Goal: Transaction & Acquisition: Book appointment/travel/reservation

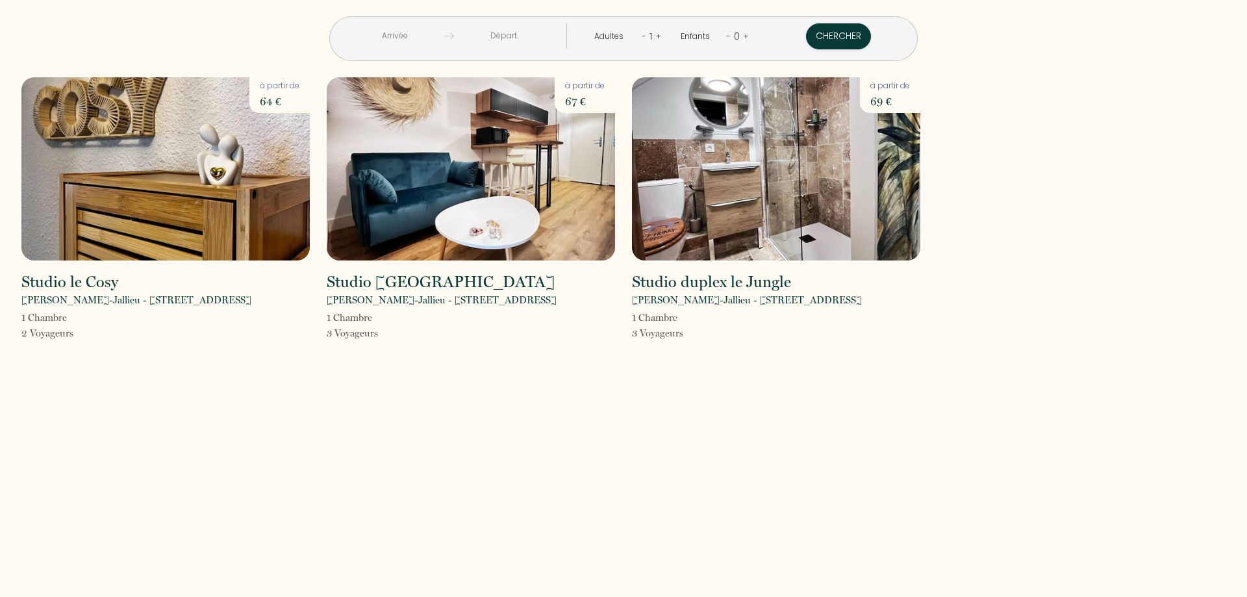
click at [426, 31] on input "text" at bounding box center [394, 35] width 99 height 25
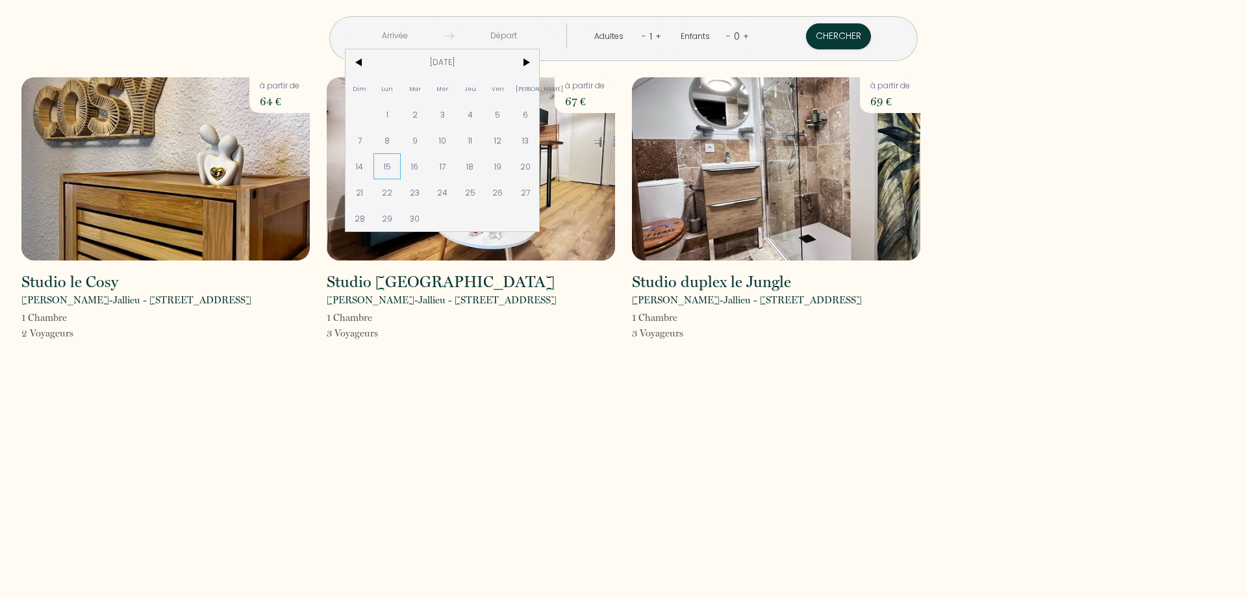
click at [402, 170] on span "15" at bounding box center [388, 166] width 28 height 26
type input "Lun [DATE]"
type input "Mar [DATE]"
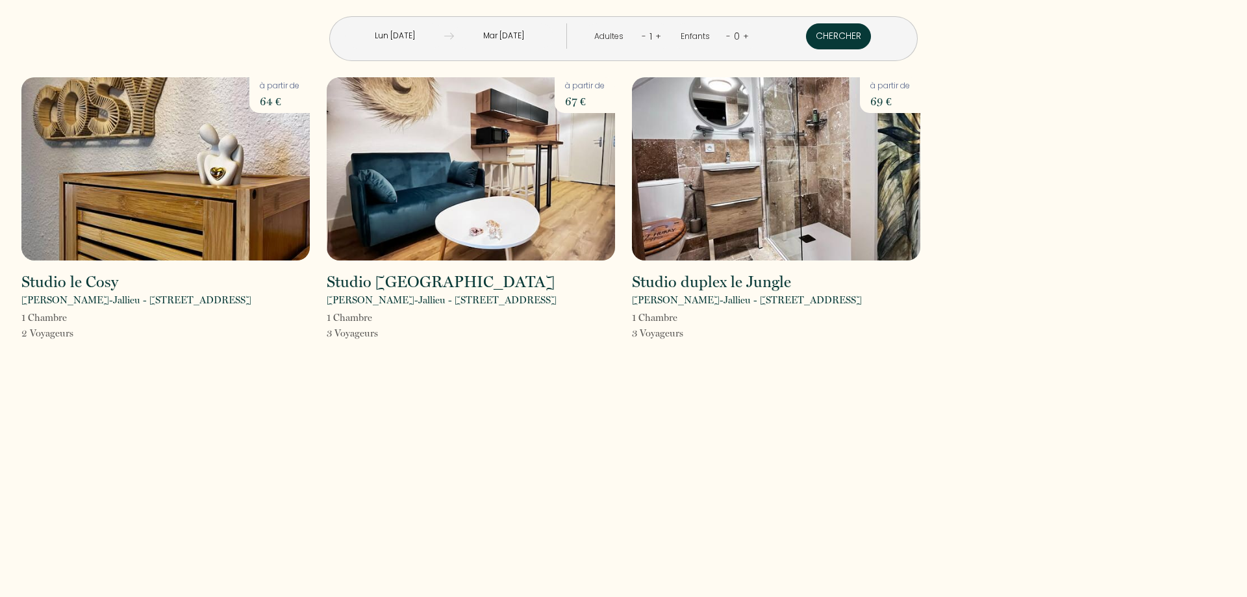
click at [806, 34] on button "Chercher" at bounding box center [838, 36] width 65 height 26
click at [741, 173] on img at bounding box center [776, 168] width 288 height 183
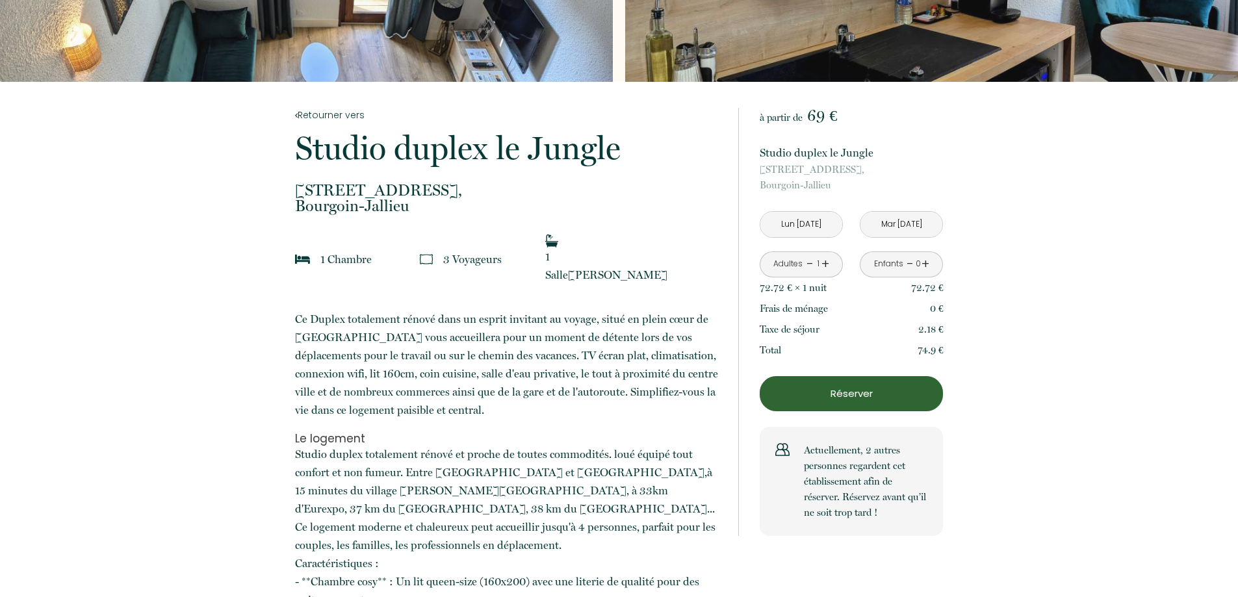
scroll to position [195, 0]
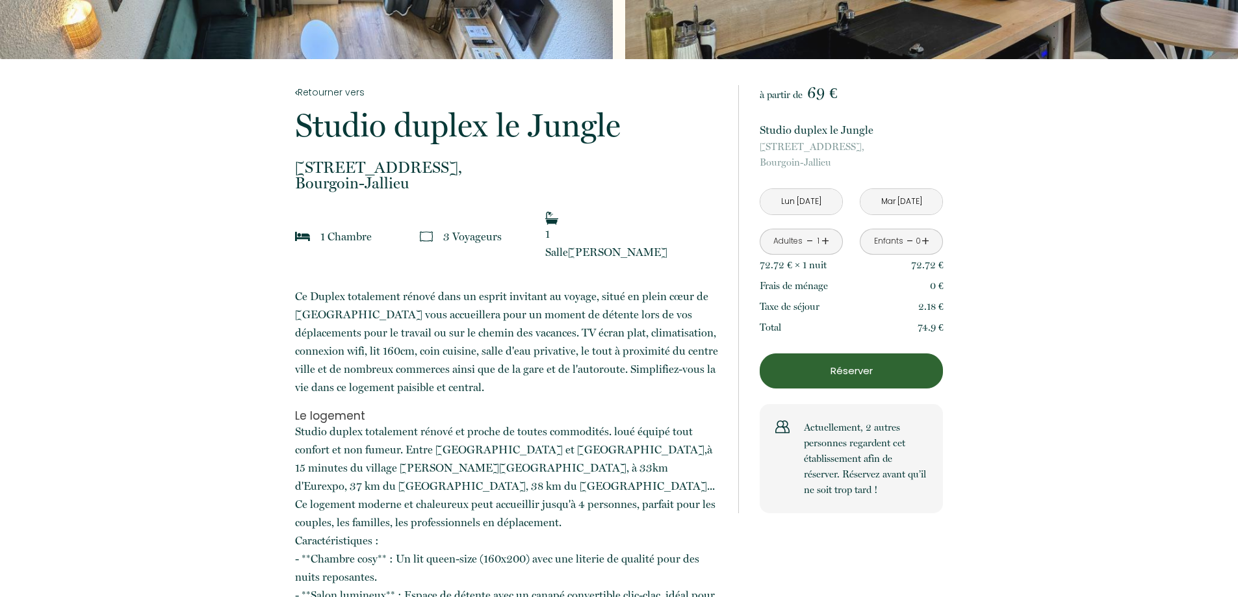
click at [832, 363] on p "Réserver" at bounding box center [851, 371] width 174 height 16
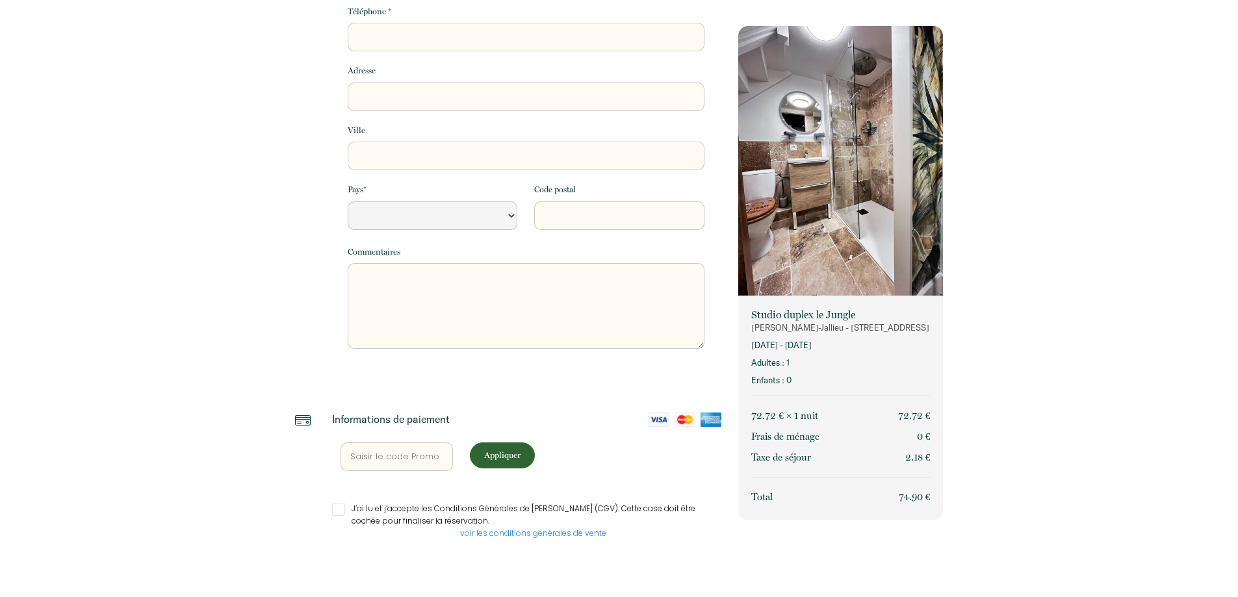
select select "Default select example"
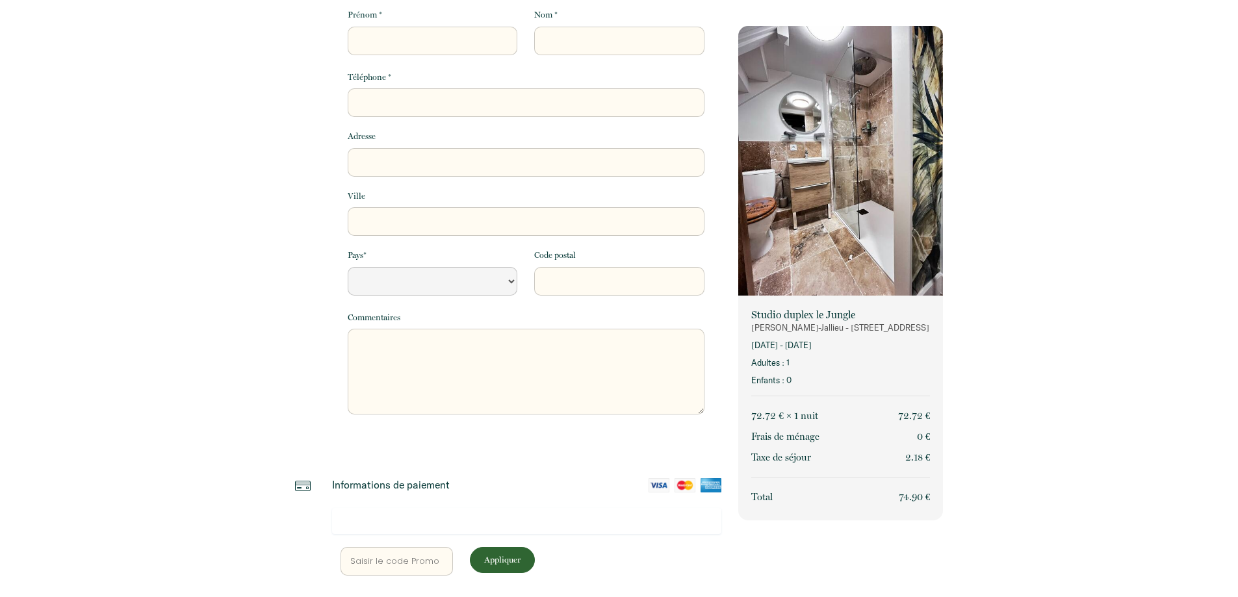
scroll to position [0, 0]
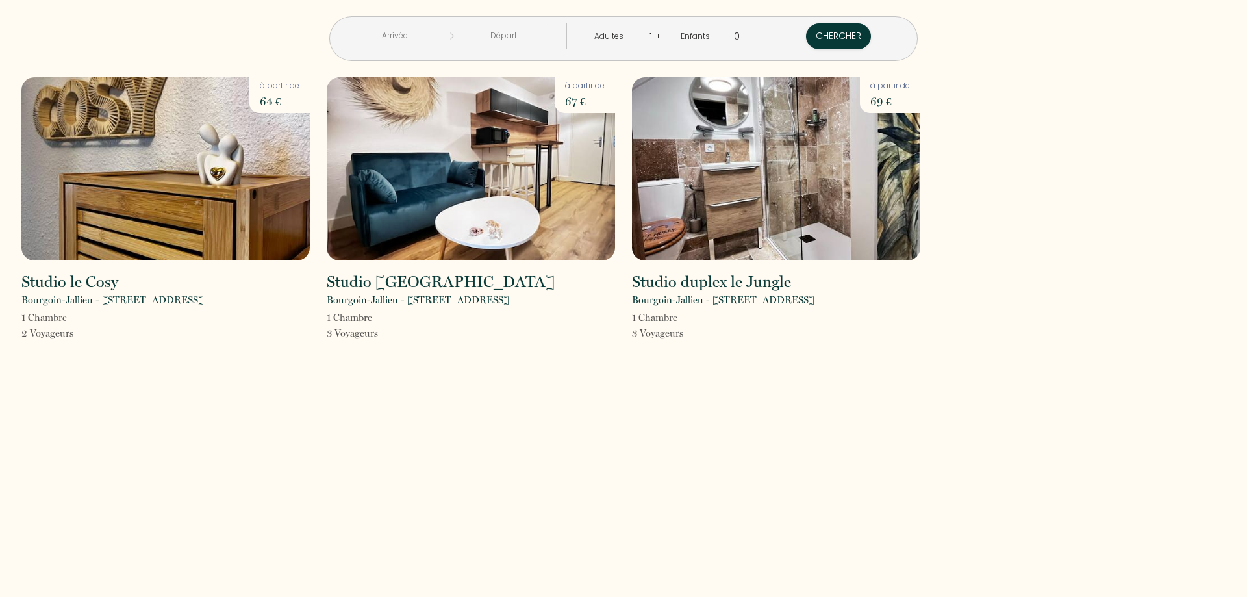
click at [429, 26] on input "text" at bounding box center [394, 35] width 99 height 25
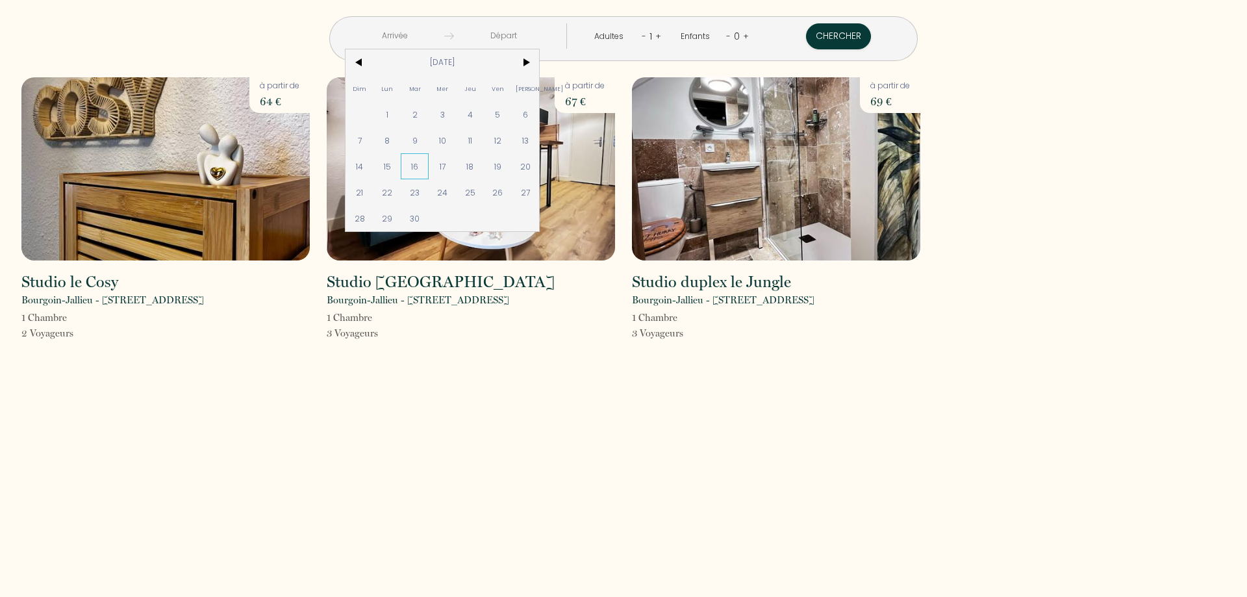
click at [429, 165] on span "16" at bounding box center [415, 166] width 28 height 26
type input "[DATE]"
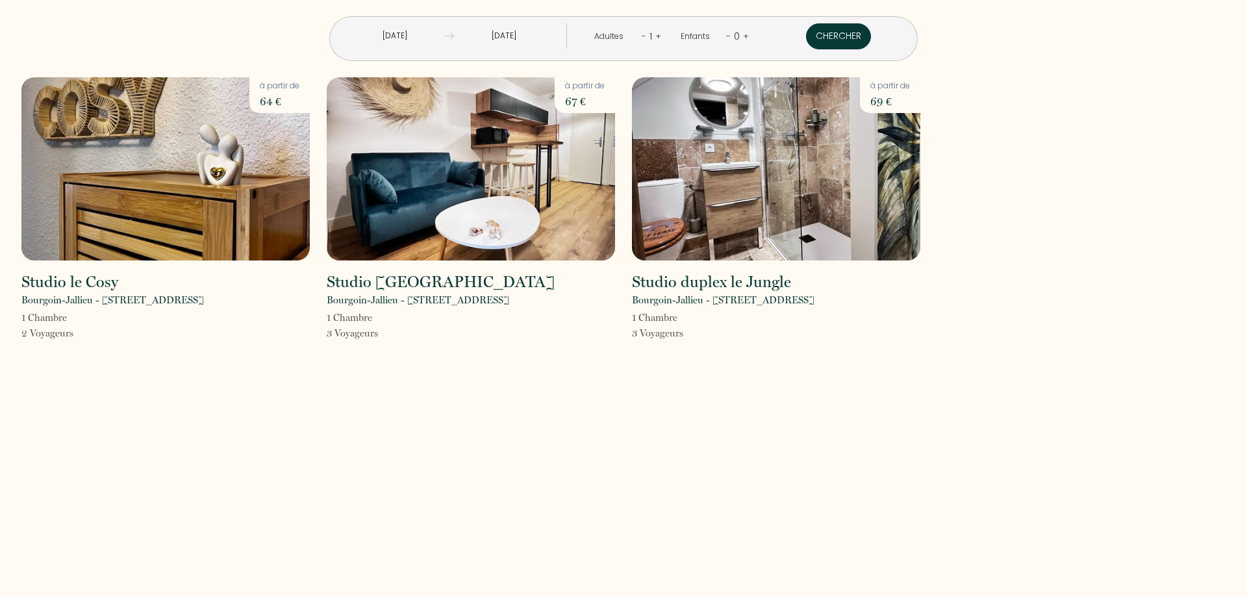
click at [806, 33] on button "Chercher" at bounding box center [838, 36] width 65 height 26
